Goal: Information Seeking & Learning: Learn about a topic

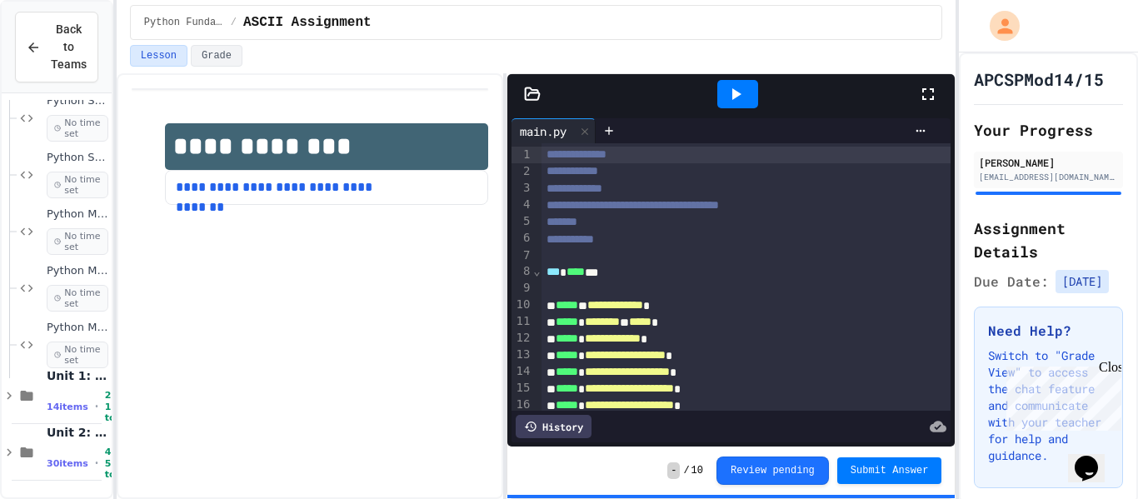
scroll to position [415, 0]
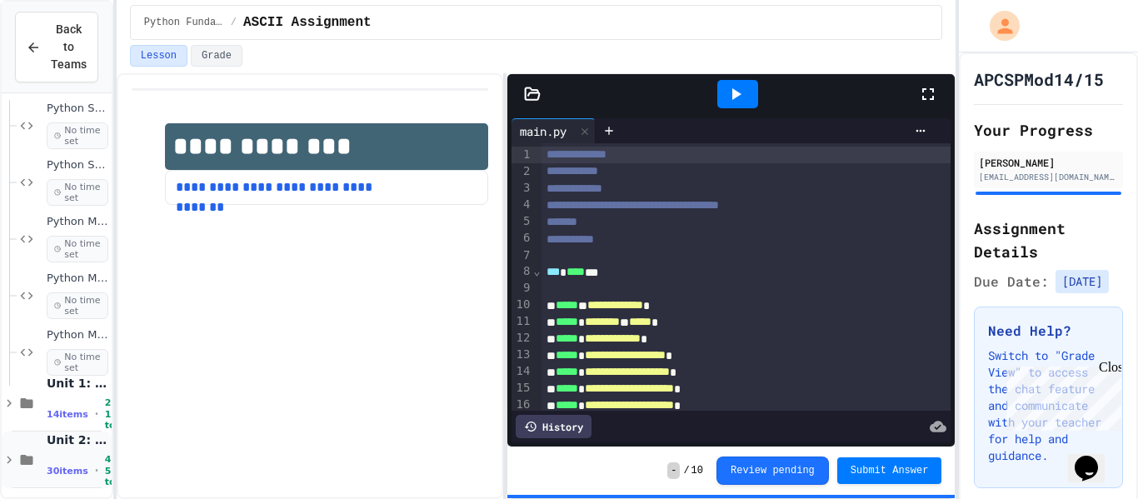
click at [62, 455] on div "30 items • 4h 52m total" at bounding box center [78, 470] width 62 height 33
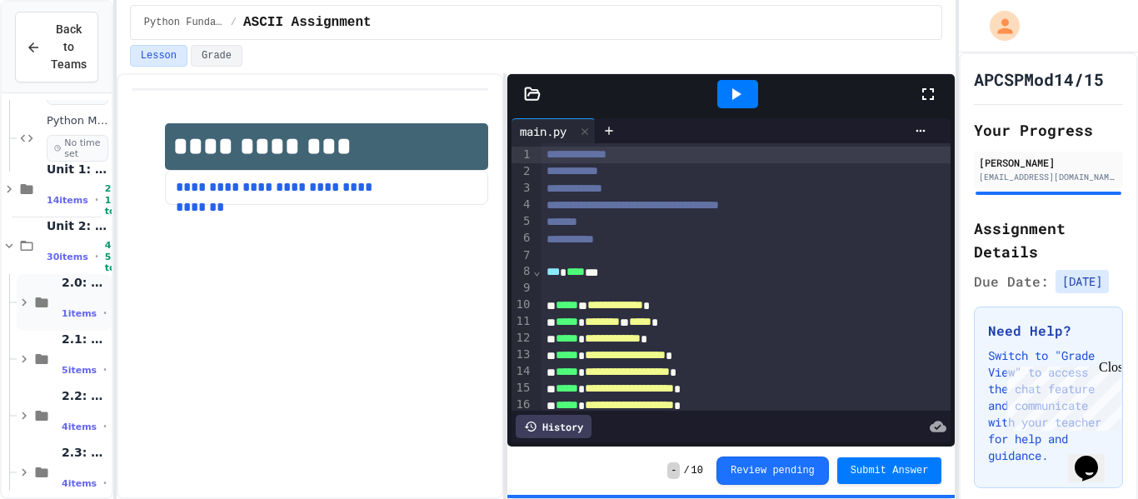
click at [53, 280] on div "2.0: Unit Overview 1 items • No time set" at bounding box center [64, 302] width 95 height 57
click at [45, 357] on div "2.0.1: Unit Overview No time set" at bounding box center [72, 370] width 80 height 78
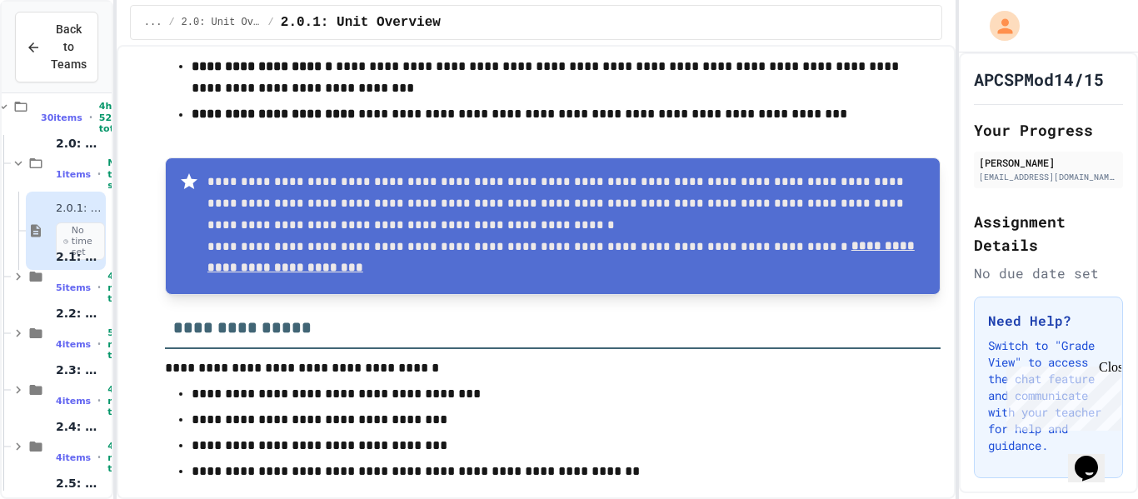
scroll to position [289, 0]
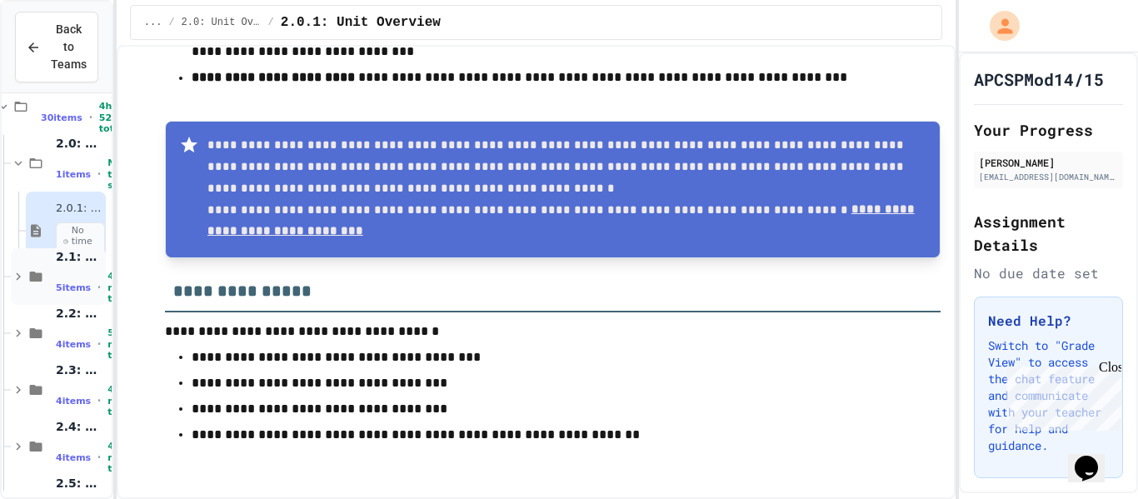
click at [57, 288] on span "5 items" at bounding box center [73, 287] width 35 height 11
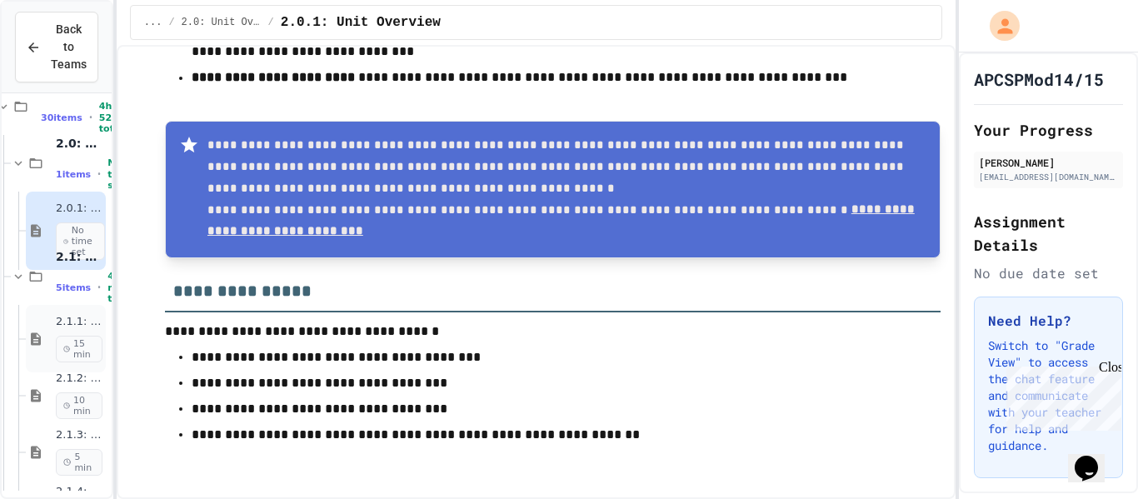
click at [43, 338] on icon at bounding box center [36, 339] width 20 height 15
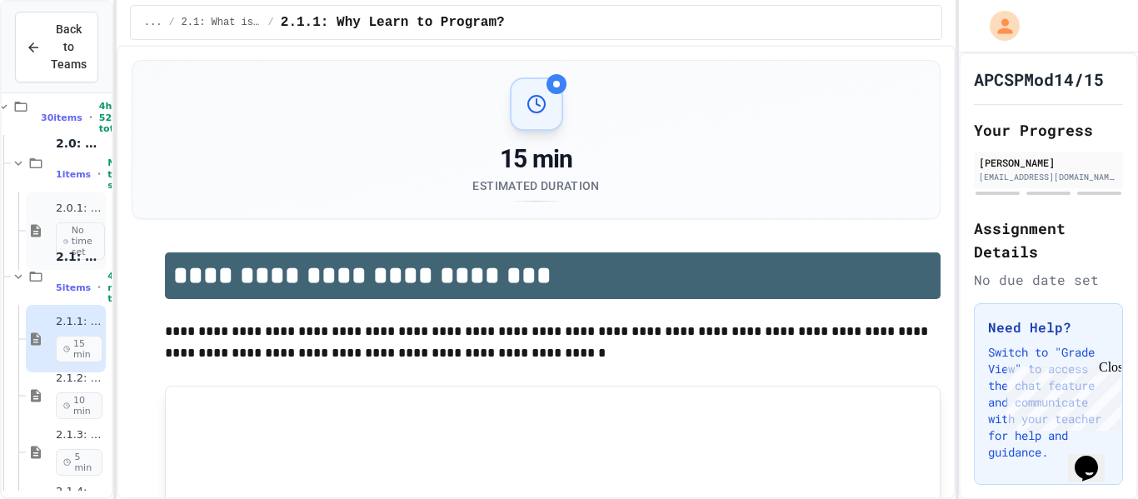
click at [71, 216] on div "2.0.1: Unit Overview No time set" at bounding box center [79, 231] width 47 height 58
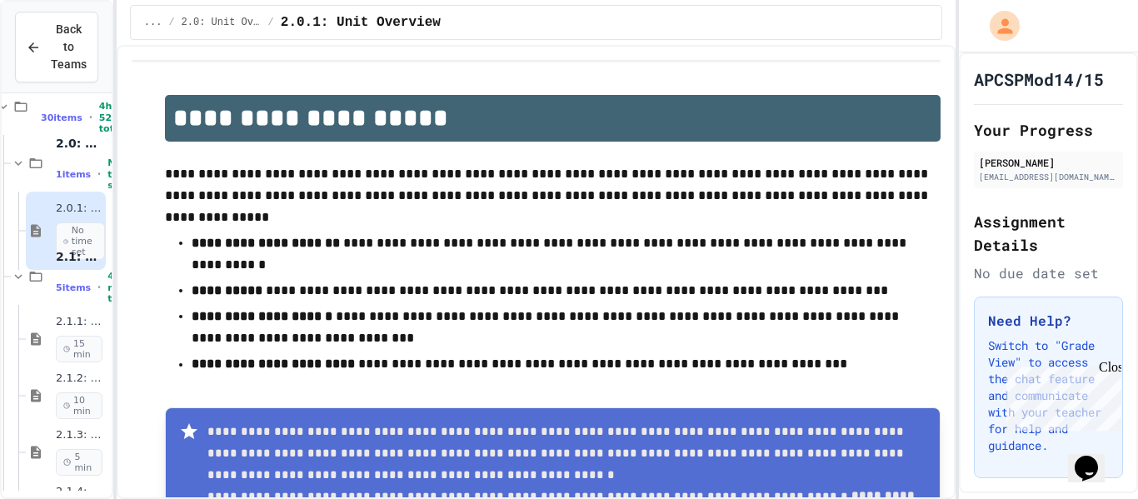
scroll to position [289, 0]
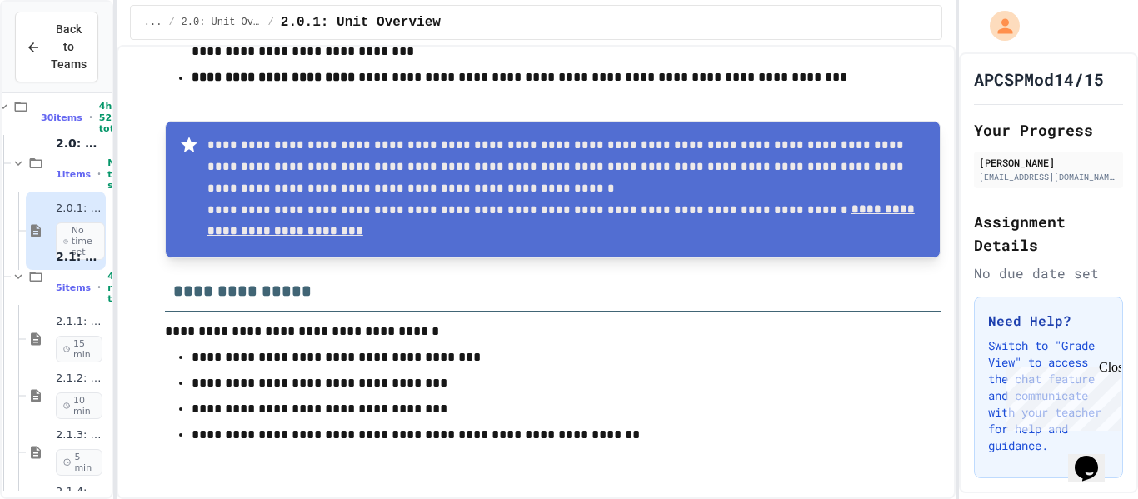
click at [13, 354] on div "2.1.1: Why Learn to Program? 15 min" at bounding box center [51, 338] width 110 height 67
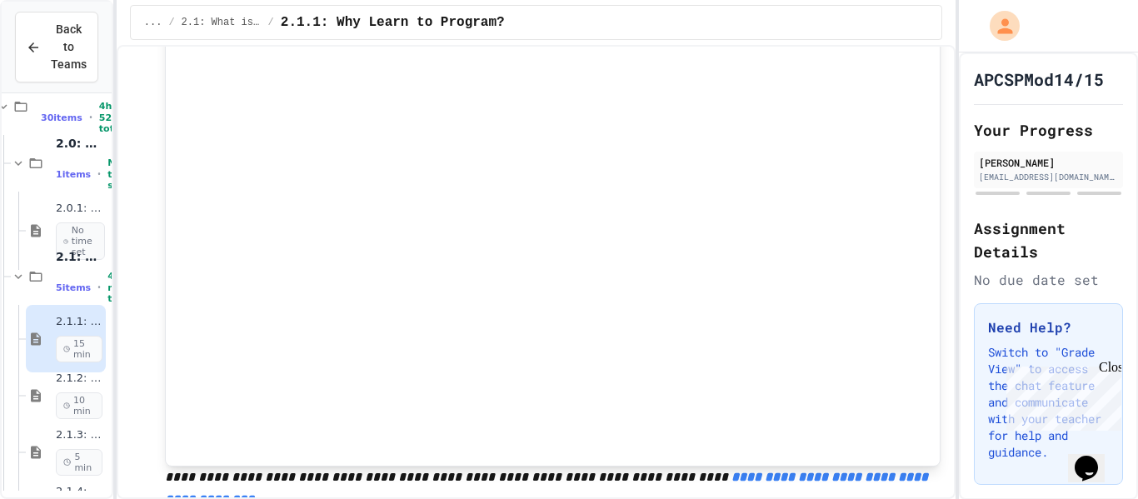
scroll to position [402, 0]
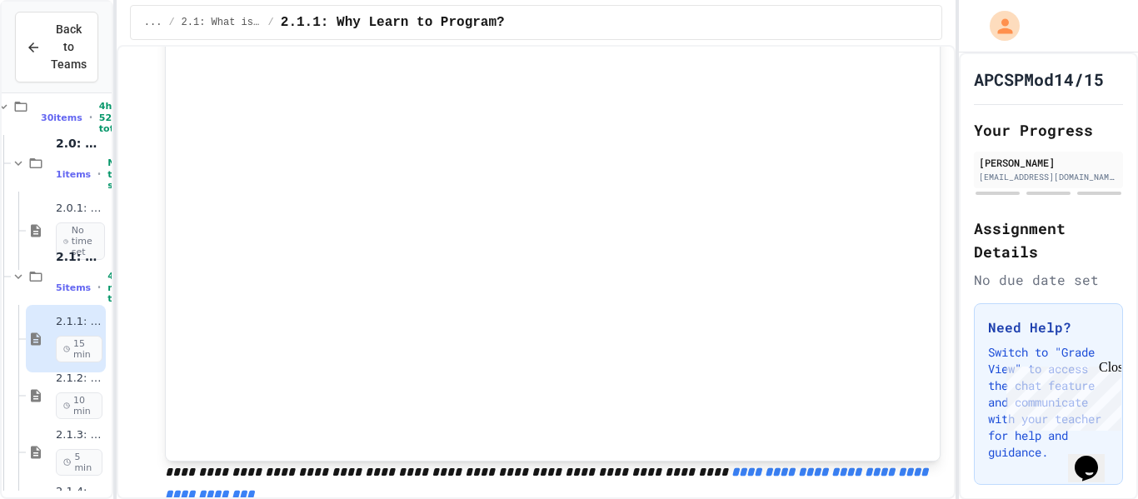
click at [758, 451] on div at bounding box center [553, 222] width 777 height 478
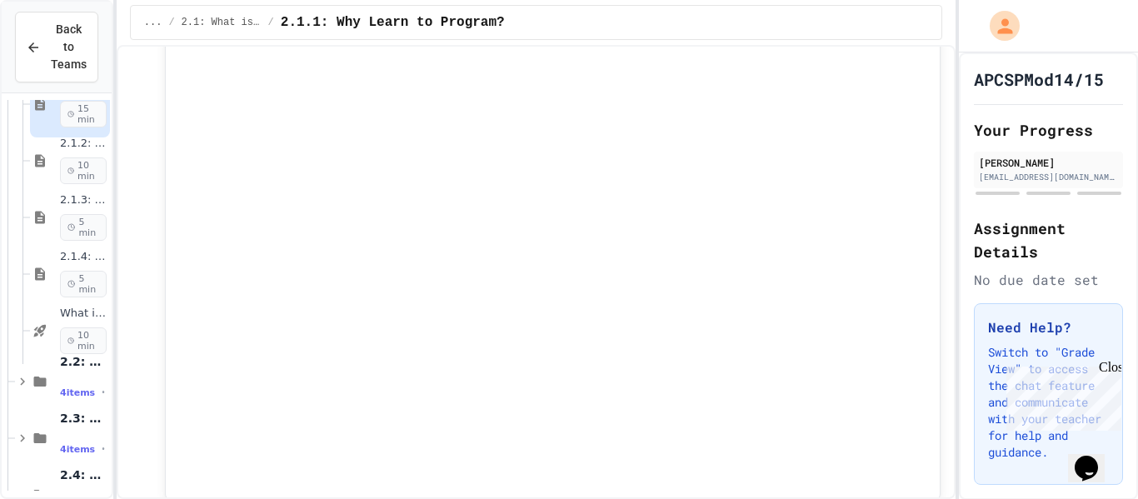
scroll to position [660, 0]
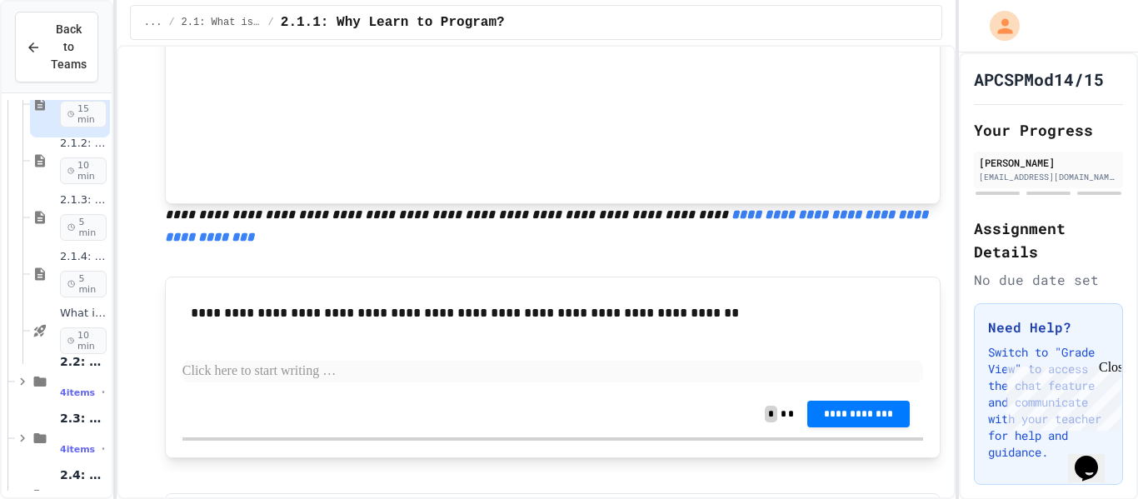
click at [342, 374] on p at bounding box center [553, 372] width 742 height 22
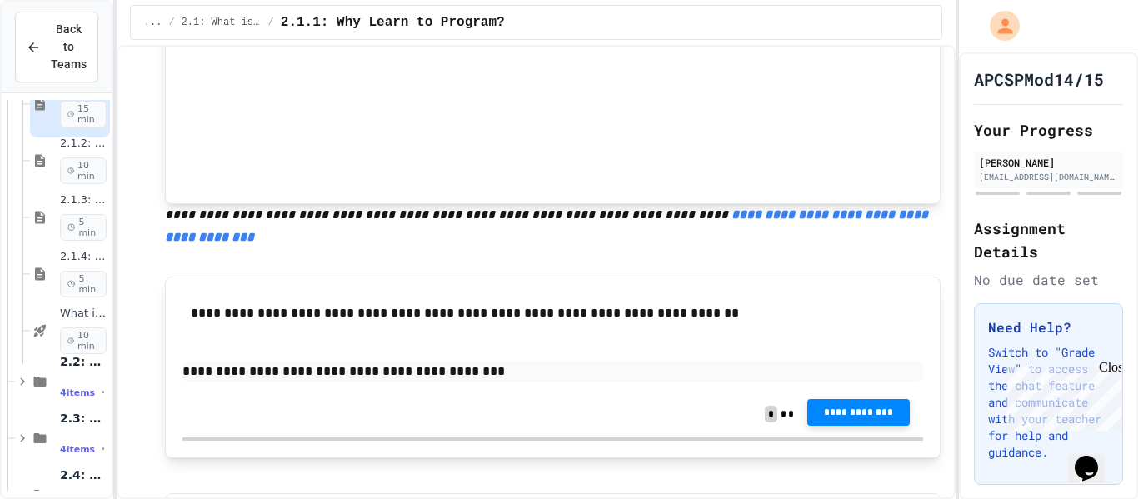
click at [839, 411] on span "**********" at bounding box center [859, 412] width 76 height 13
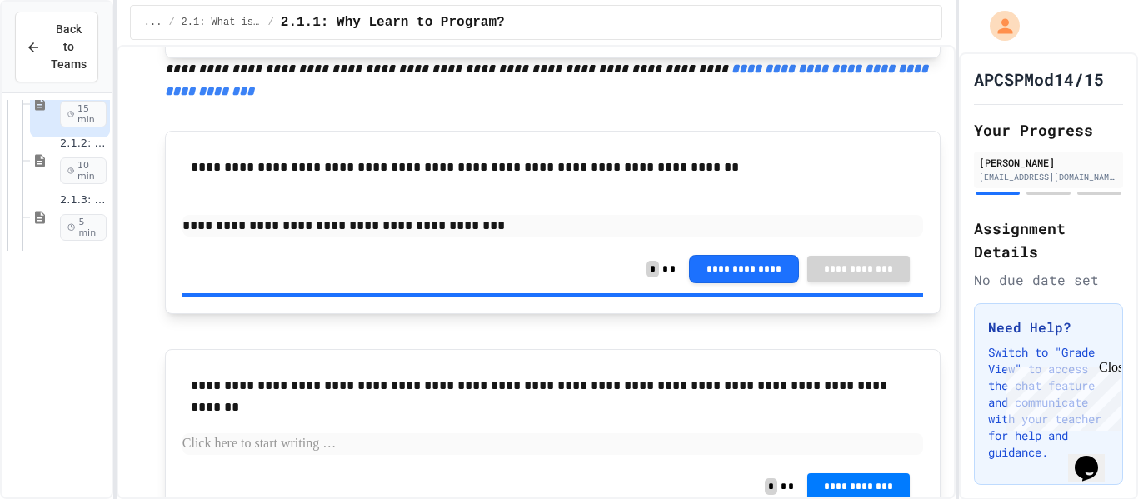
scroll to position [667, 2]
